Goal: Task Accomplishment & Management: Use online tool/utility

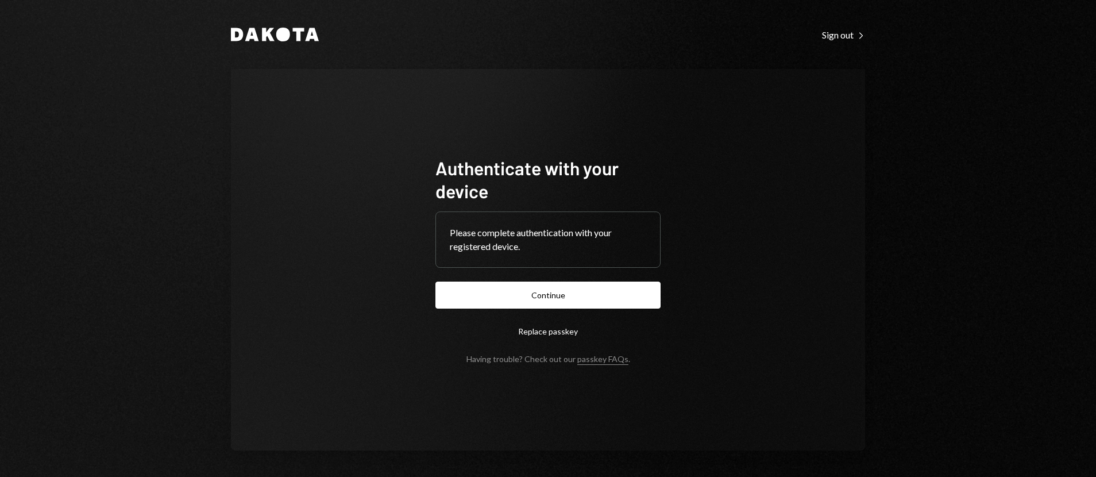
drag, startPoint x: 525, startPoint y: 301, endPoint x: 587, endPoint y: 271, distance: 69.1
click at [525, 301] on button "Continue" at bounding box center [547, 294] width 225 height 27
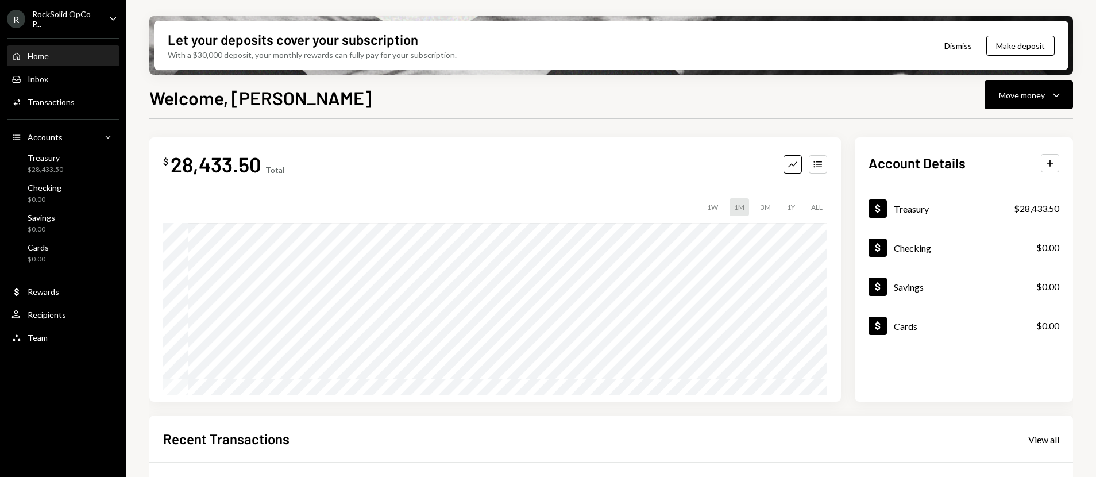
click at [221, 164] on div "28,433.50" at bounding box center [216, 164] width 90 height 26
copy div "28,433.50"
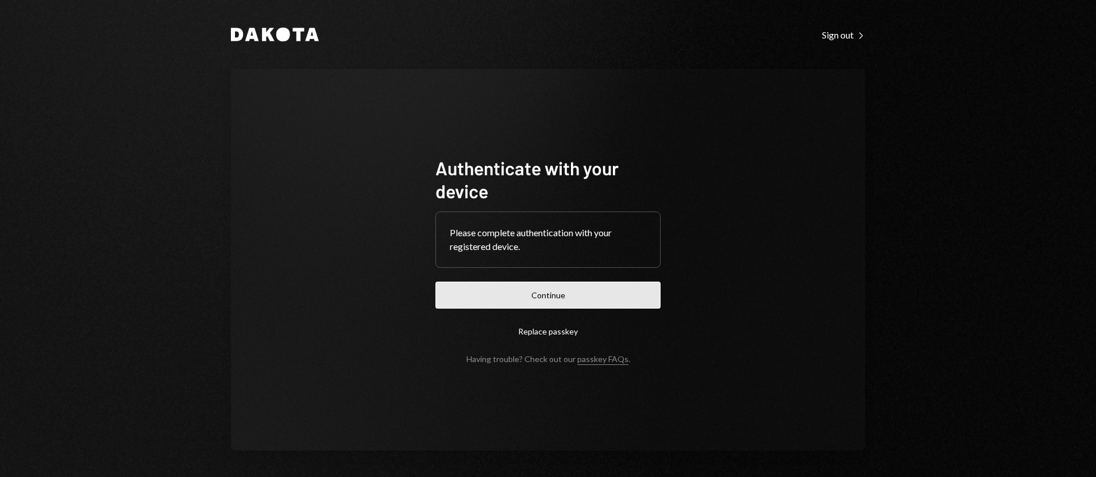
click at [533, 307] on button "Continue" at bounding box center [547, 294] width 225 height 27
